Goal: Task Accomplishment & Management: Complete application form

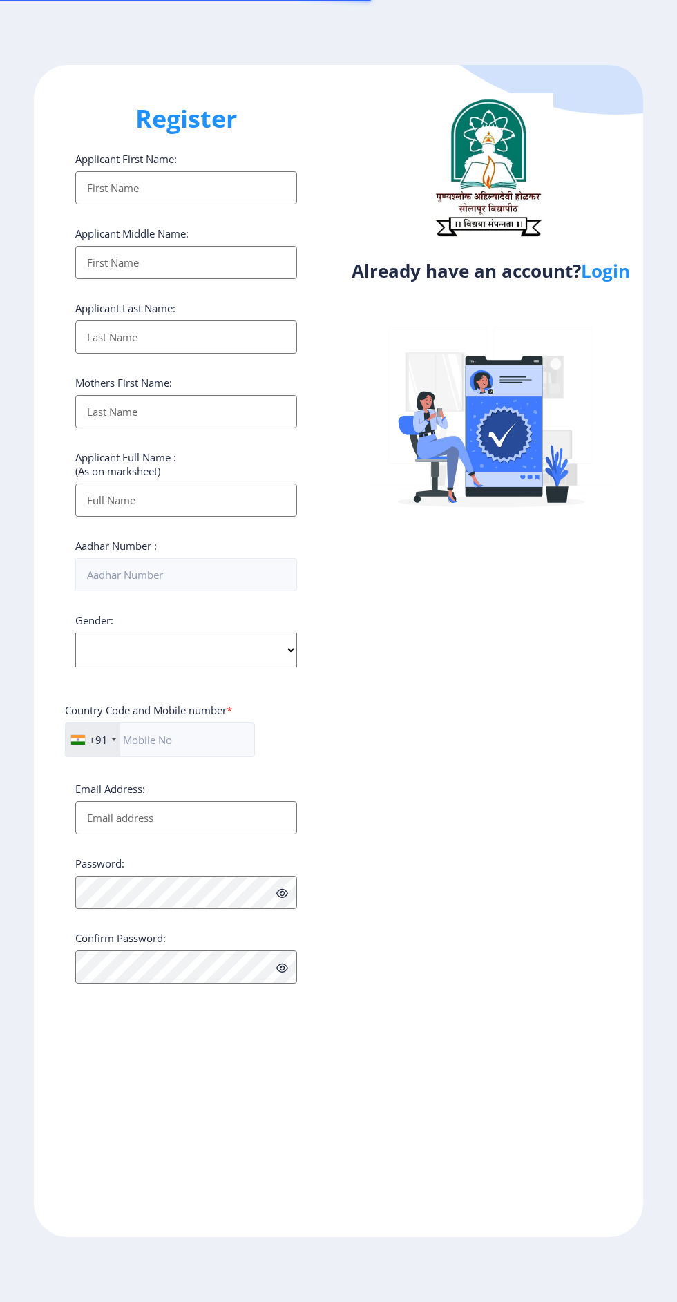
select select
click at [609, 272] on link "Login" at bounding box center [605, 270] width 49 height 25
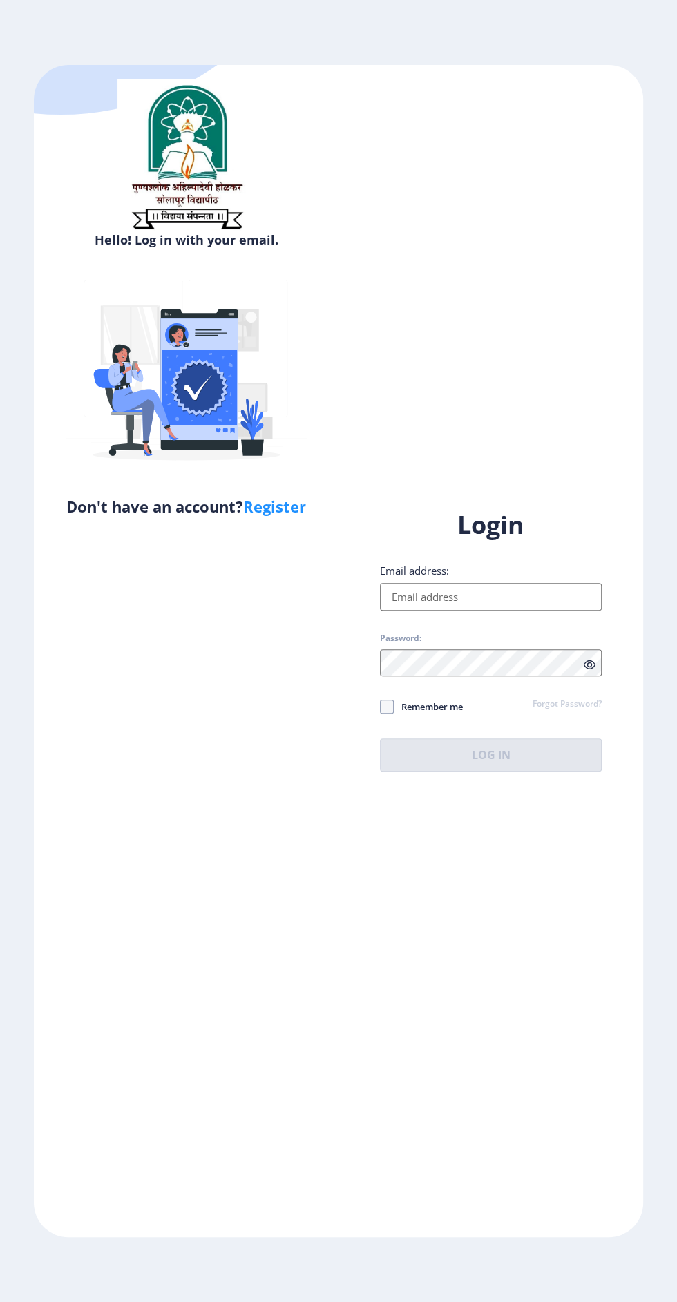
click at [517, 611] on input "Email address:" at bounding box center [491, 597] width 222 height 28
type input "[EMAIL_ADDRESS][DOMAIN_NAME]"
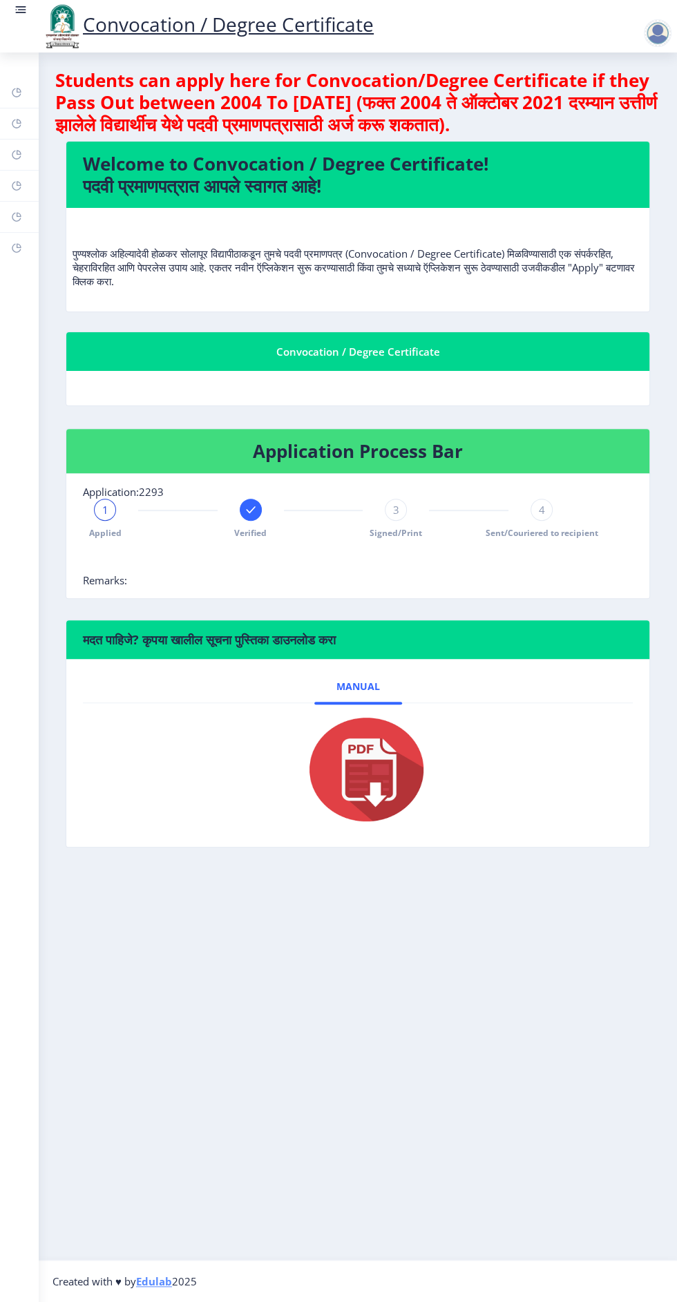
click at [20, 30] on link at bounding box center [21, 26] width 14 height 47
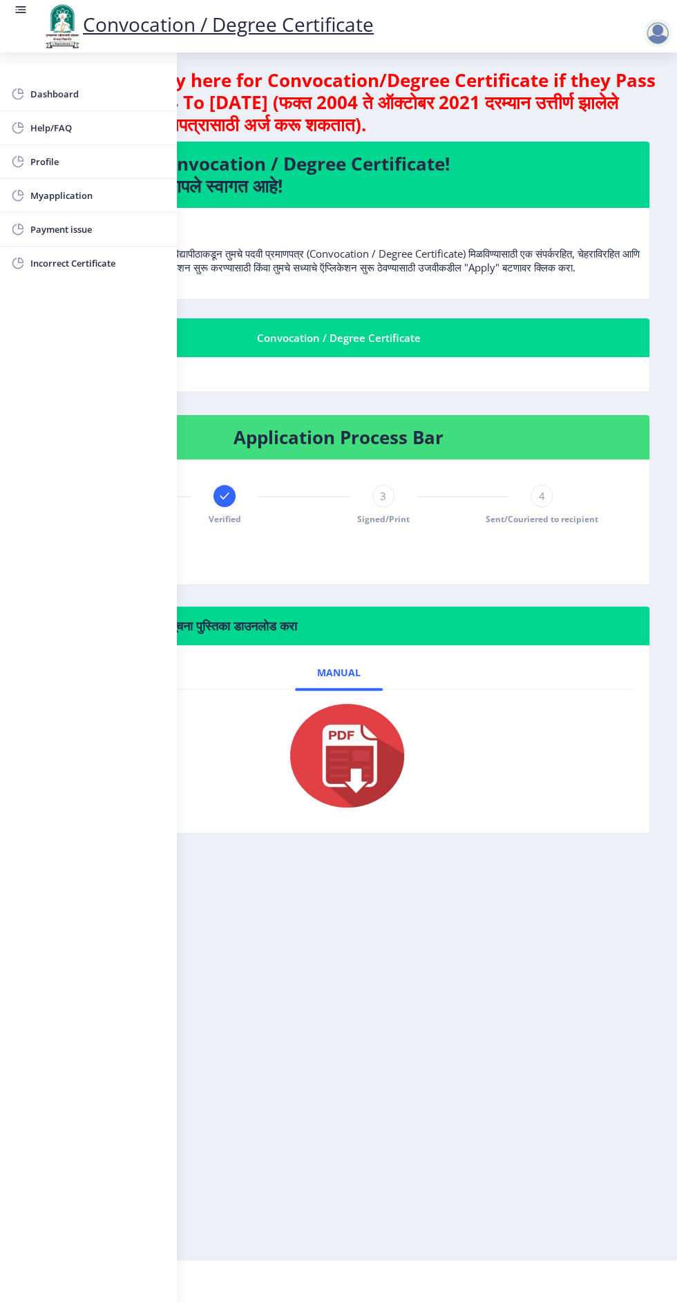
click at [20, 10] on rect at bounding box center [22, 9] width 8 height 1
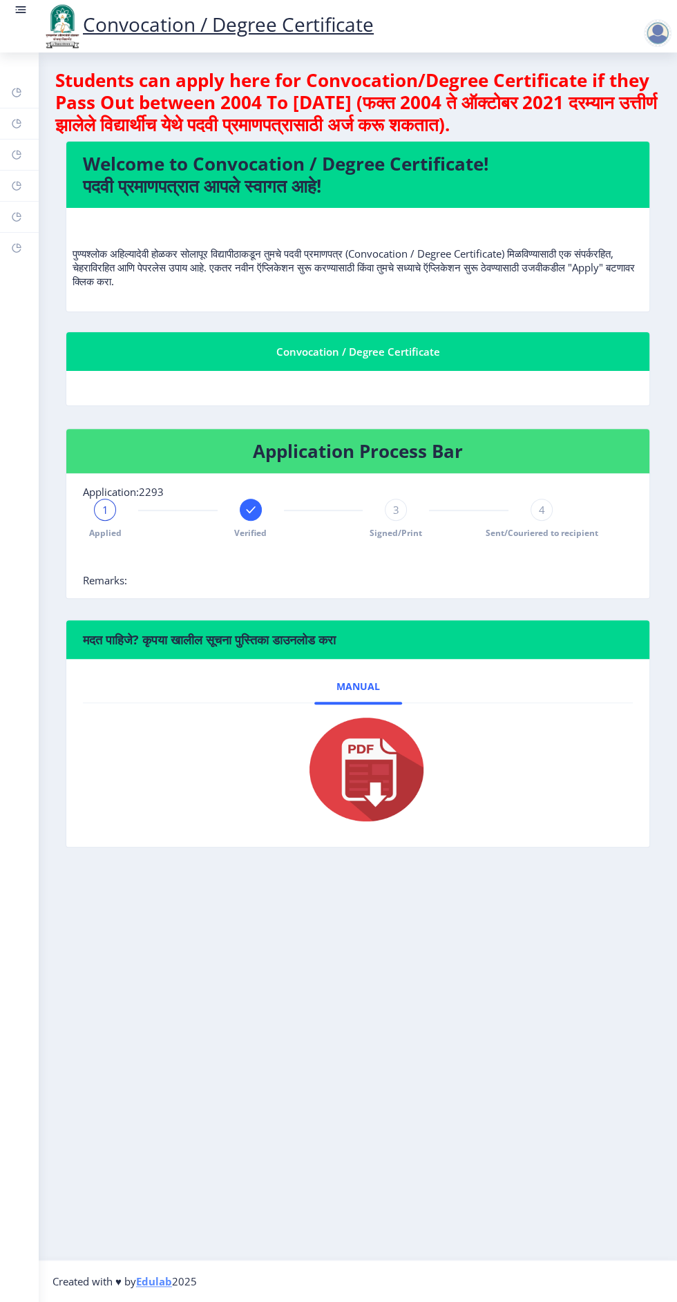
click at [17, 26] on link at bounding box center [21, 26] width 14 height 47
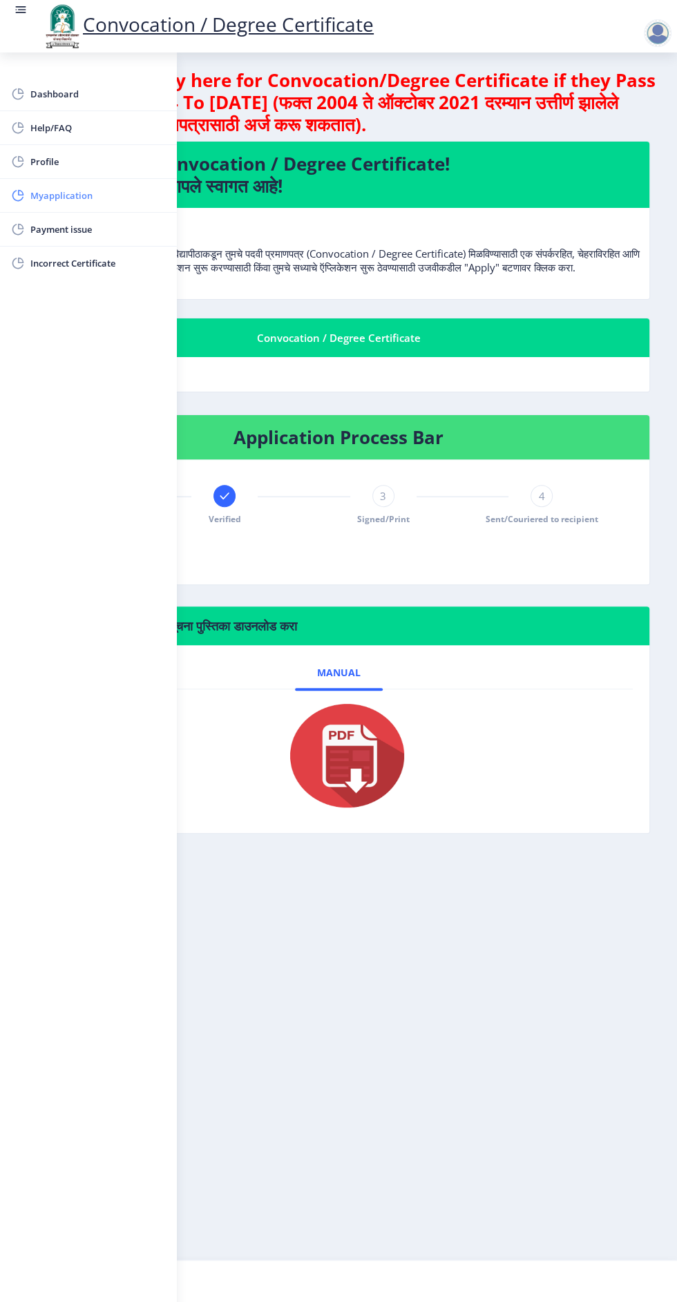
click at [93, 198] on span "Myapplication" at bounding box center [97, 195] width 135 height 17
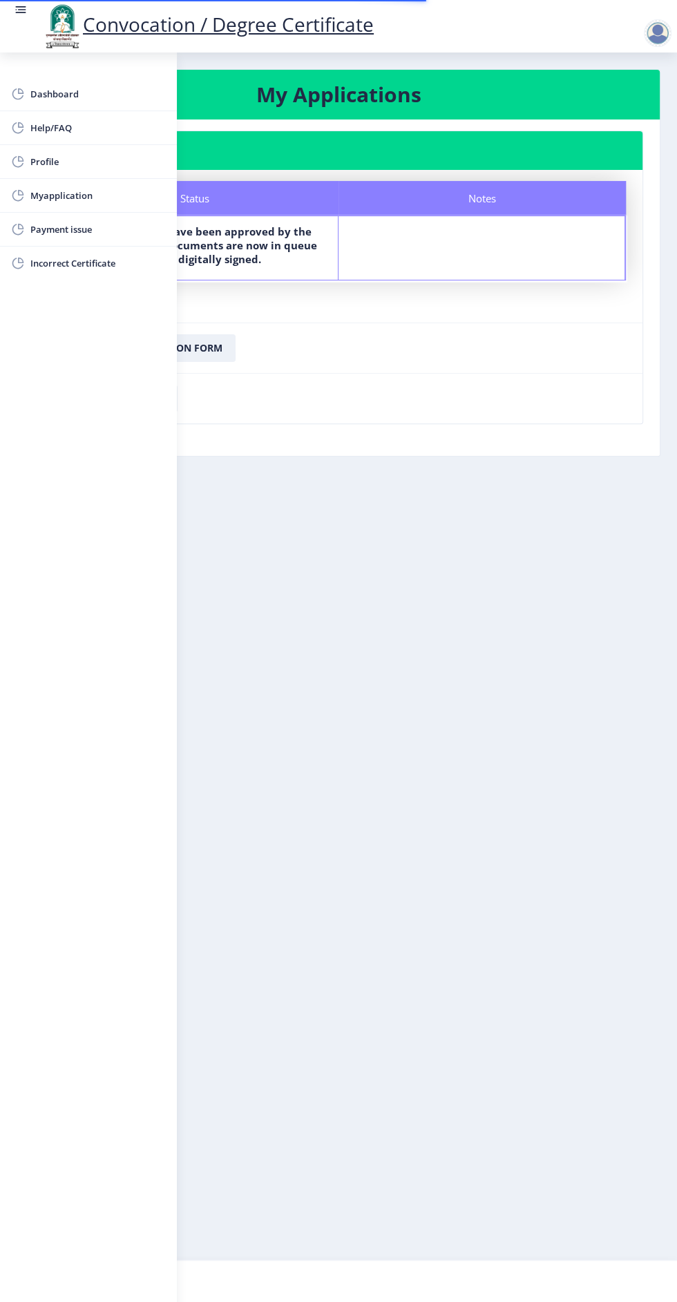
click at [20, 10] on rect at bounding box center [22, 9] width 8 height 1
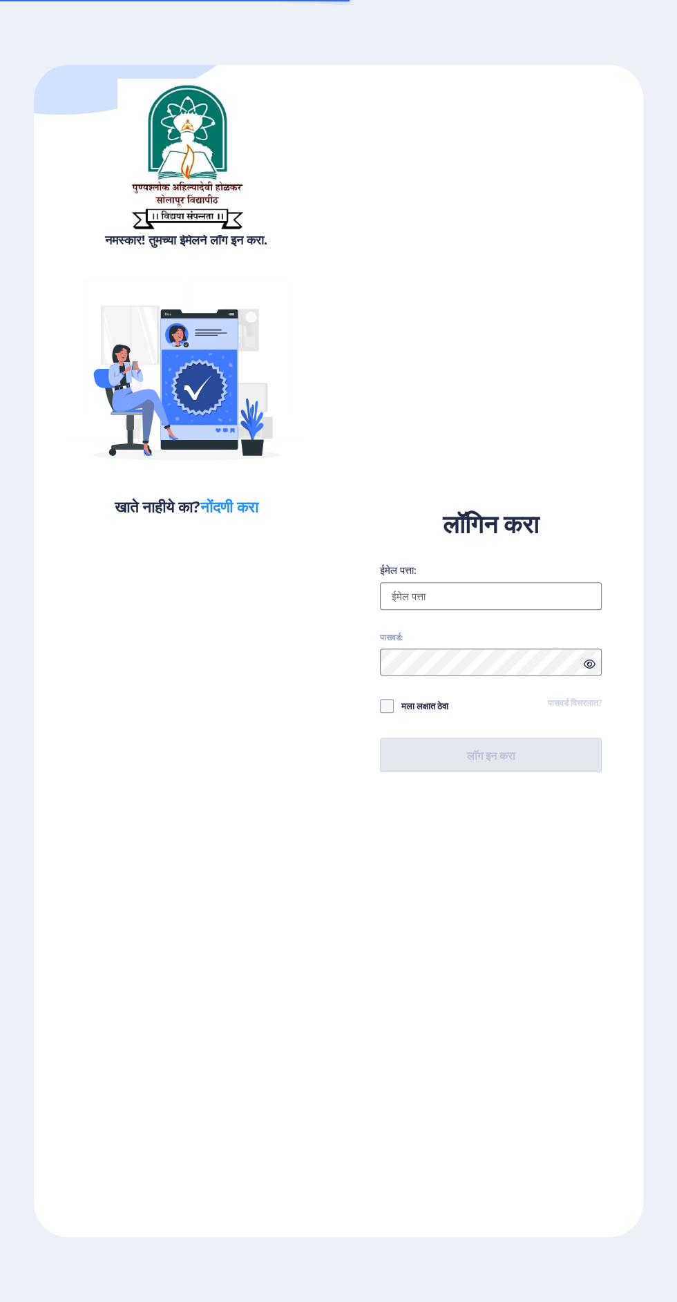
select select
